Goal: Task Accomplishment & Management: Use online tool/utility

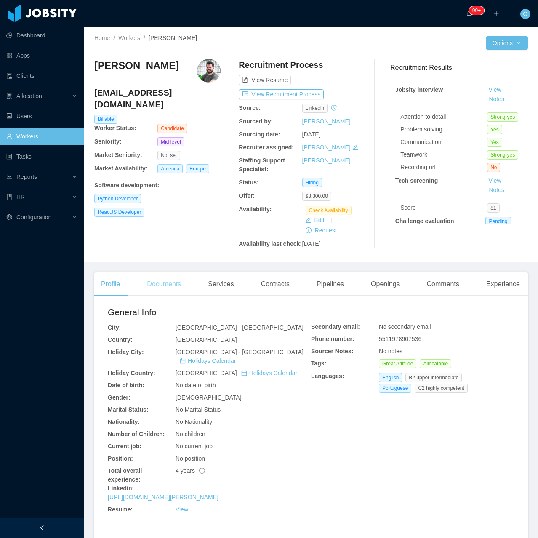
click at [167, 294] on div "Documents" at bounding box center [164, 285] width 48 height 24
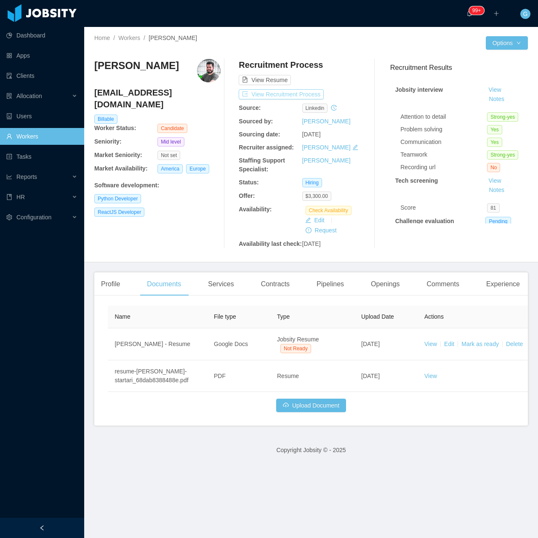
click at [277, 92] on button "View Recruitment Process" at bounding box center [281, 94] width 85 height 10
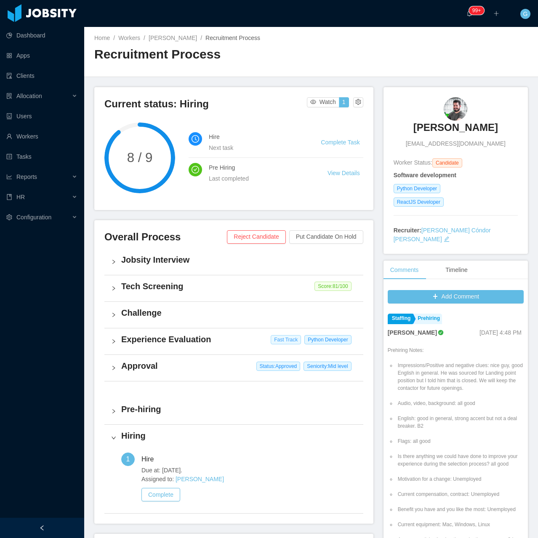
click at [271, 336] on span "Fast Track" at bounding box center [286, 339] width 30 height 9
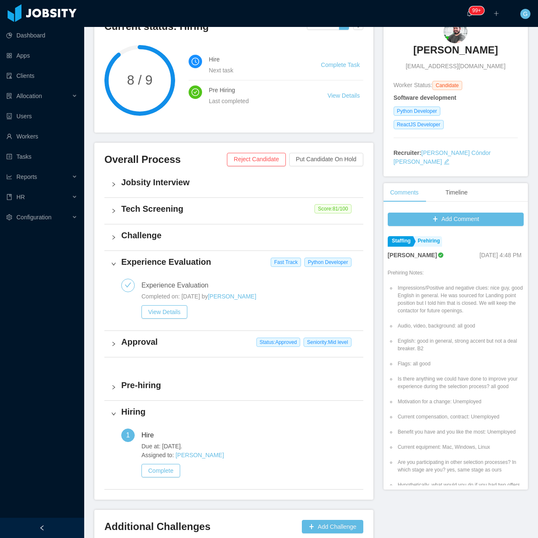
scroll to position [128, 0]
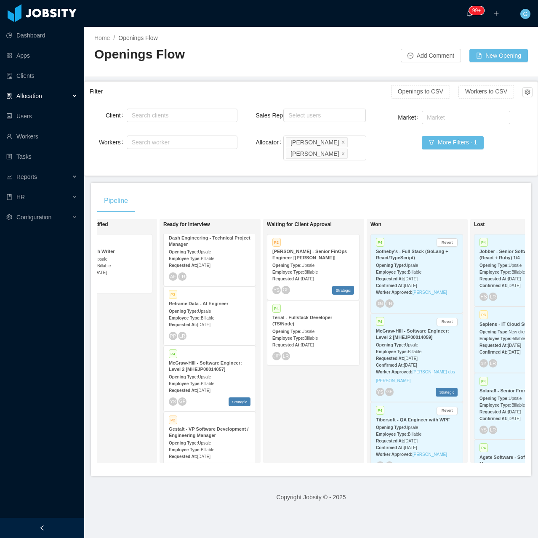
scroll to position [0, 234]
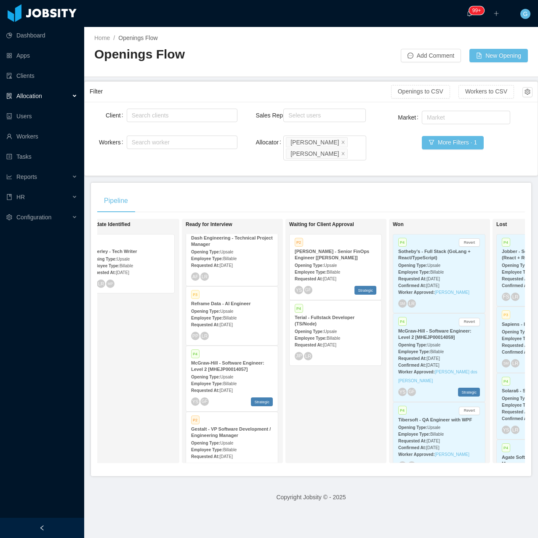
click at [334, 343] on div "P4 Terial - Fullstack Developer (TS/Node) Opening Type: Upsale Employee Type: B…" at bounding box center [336, 333] width 92 height 65
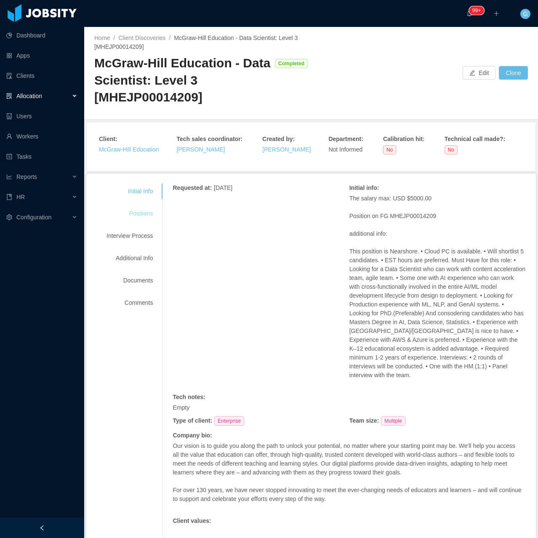
click at [131, 214] on div "Positions" at bounding box center [129, 214] width 67 height 16
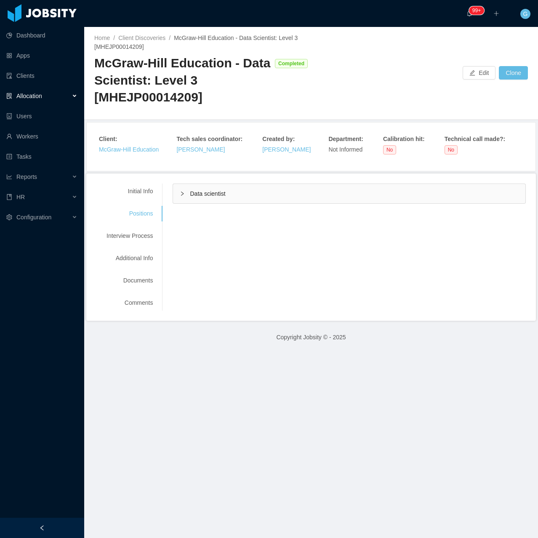
drag, startPoint x: 197, startPoint y: 207, endPoint x: 222, endPoint y: 196, distance: 26.6
click at [203, 204] on div "Initial Info Positions Interview Process Additional Info Documents Comments Req…" at bounding box center [311, 247] width 430 height 127
click at [222, 196] on span "Data scientist" at bounding box center [207, 193] width 35 height 7
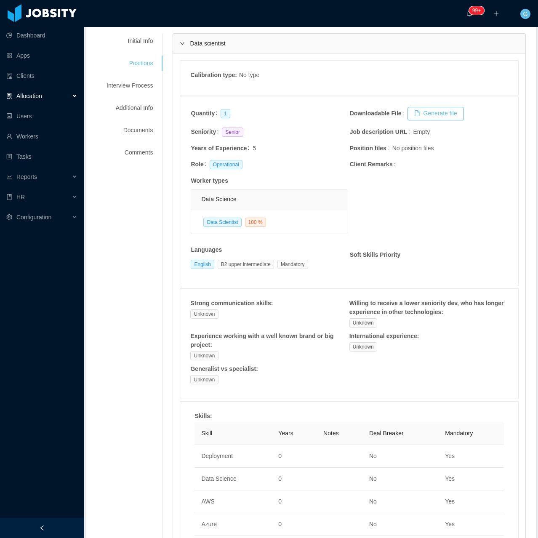
scroll to position [93, 0]
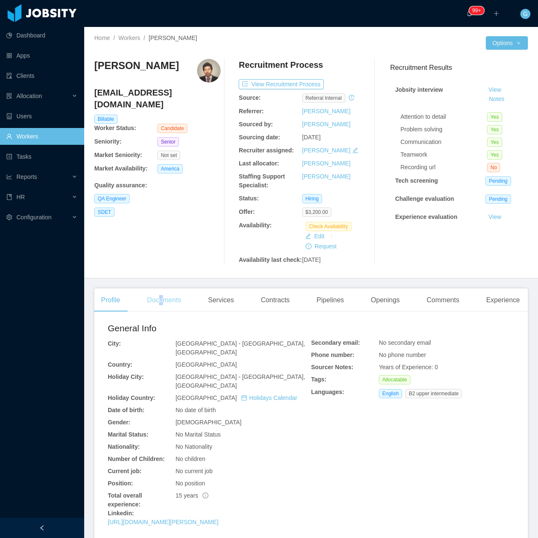
click at [162, 299] on div "Documents" at bounding box center [164, 301] width 48 height 24
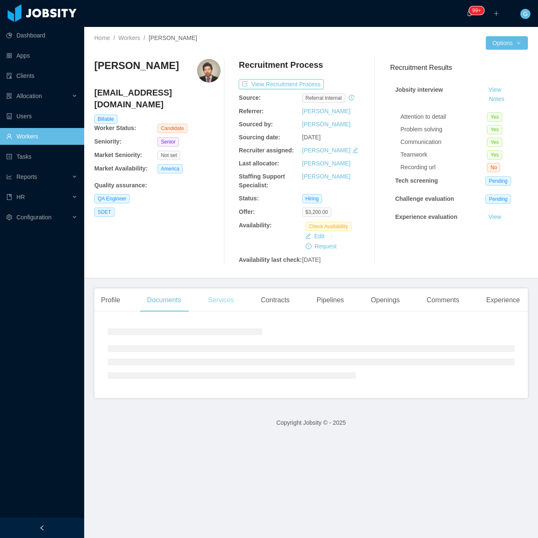
click at [227, 299] on div "Services" at bounding box center [220, 301] width 39 height 24
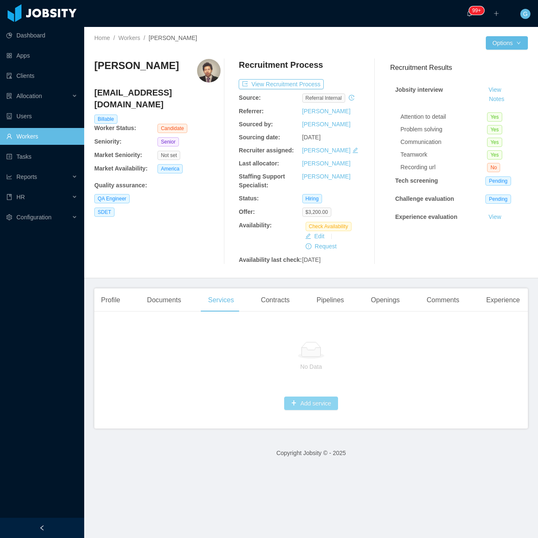
click at [319, 407] on button "Add service" at bounding box center [311, 403] width 54 height 13
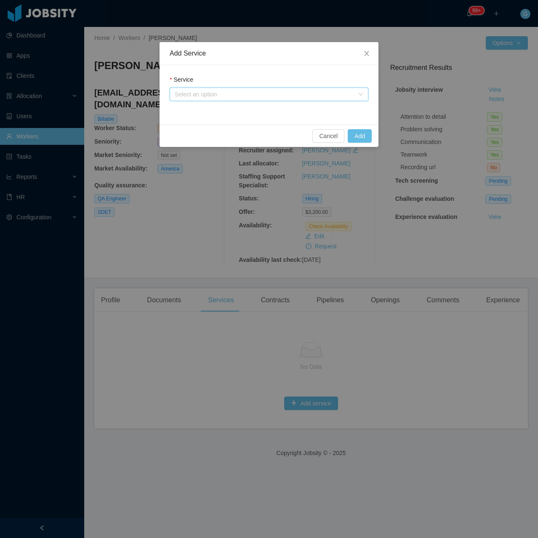
click at [191, 88] on div "Select an option" at bounding box center [266, 94] width 183 height 13
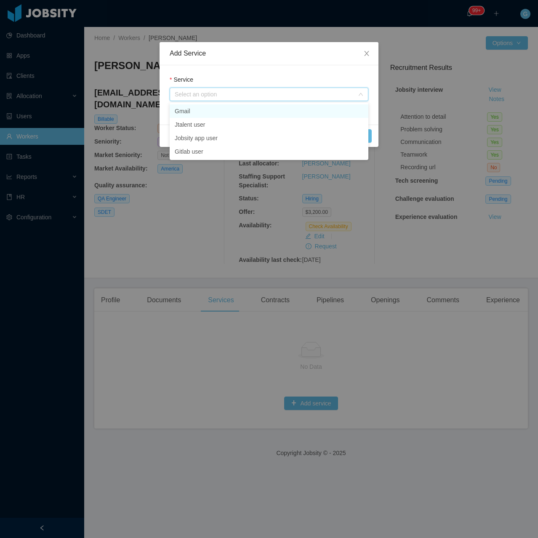
click at [198, 112] on li "Gmail" at bounding box center [269, 110] width 199 height 13
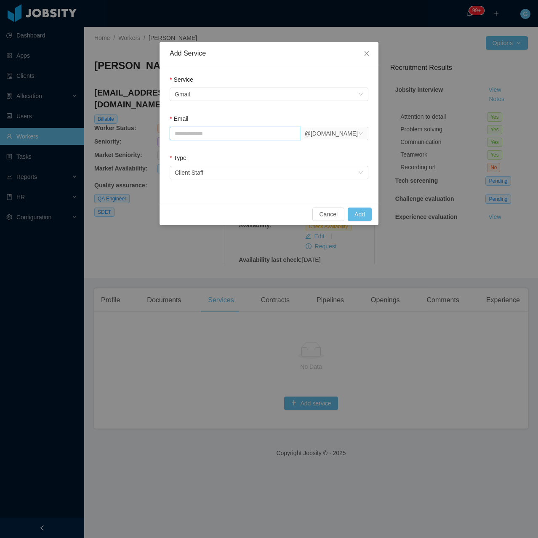
click at [215, 138] on input "Email" at bounding box center [235, 133] width 131 height 13
click at [193, 135] on input "Email" at bounding box center [235, 133] width 131 height 13
paste input "**********"
type input "**********"
click at [368, 212] on button "Add" at bounding box center [360, 214] width 24 height 13
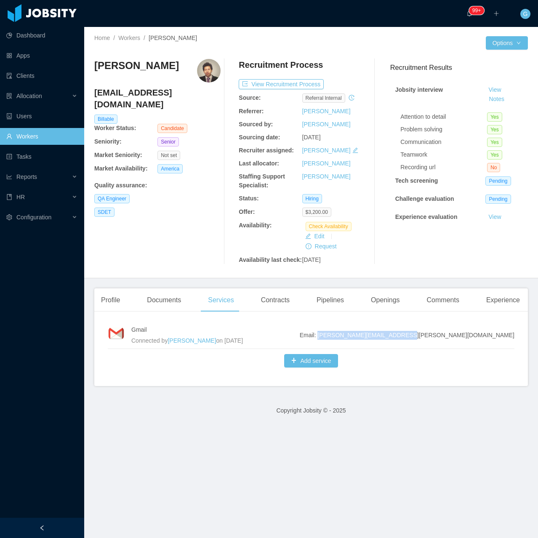
drag, startPoint x: 436, startPoint y: 337, endPoint x: 509, endPoint y: 333, distance: 73.0
click at [509, 333] on div "Gmail Connected by [PERSON_NAME] on [DATE] Email: [PERSON_NAME][EMAIL_ADDRESS][…" at bounding box center [311, 353] width 434 height 68
copy span "[PERSON_NAME][EMAIL_ADDRESS][PERSON_NAME][DOMAIN_NAME]"
